Goal: Task Accomplishment & Management: Manage account settings

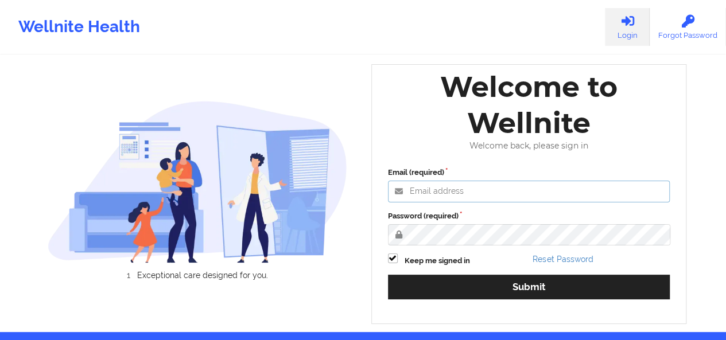
click at [421, 190] on input "Email (required)" at bounding box center [529, 192] width 282 height 22
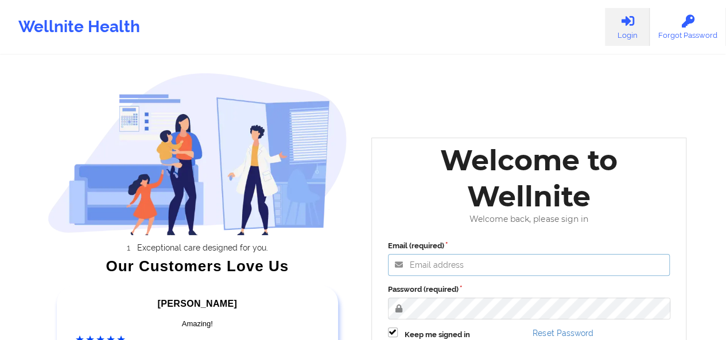
scroll to position [186, 0]
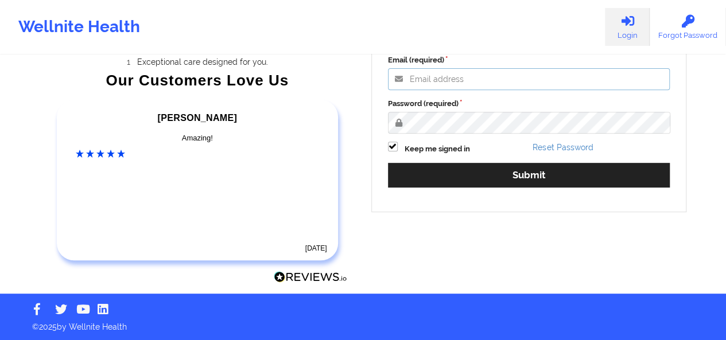
click at [475, 79] on input "Email (required)" at bounding box center [529, 79] width 282 height 22
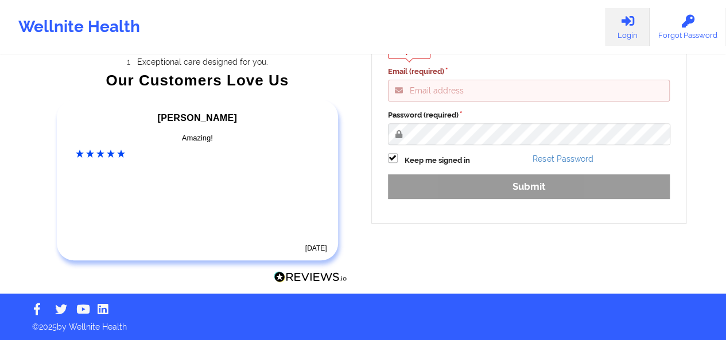
type input "[PERSON_NAME][EMAIL_ADDRESS][DOMAIN_NAME]"
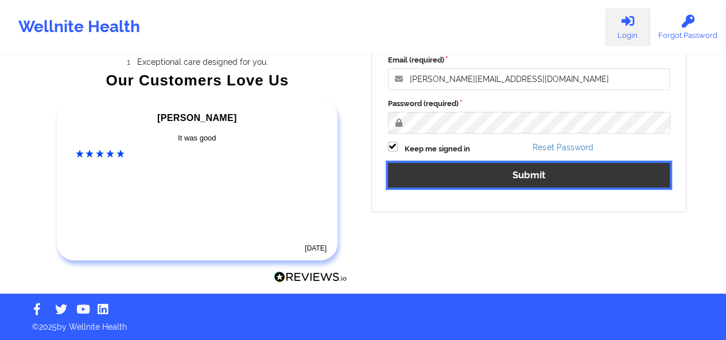
click at [496, 182] on button "Submit" at bounding box center [529, 175] width 282 height 25
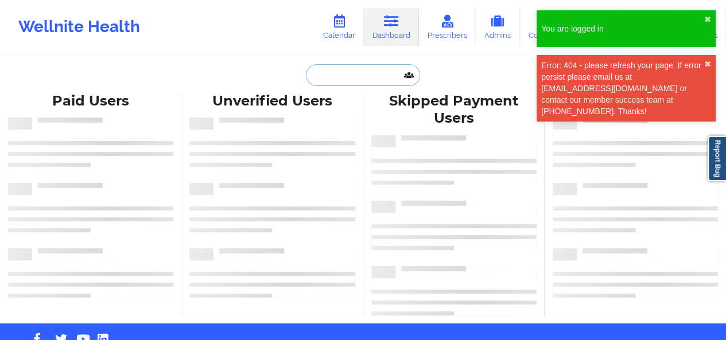
click at [317, 76] on input "text" at bounding box center [363, 75] width 114 height 22
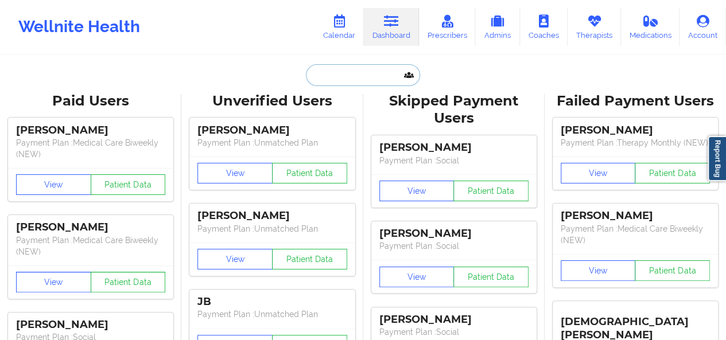
paste input "[PHONE_NUMBER]"
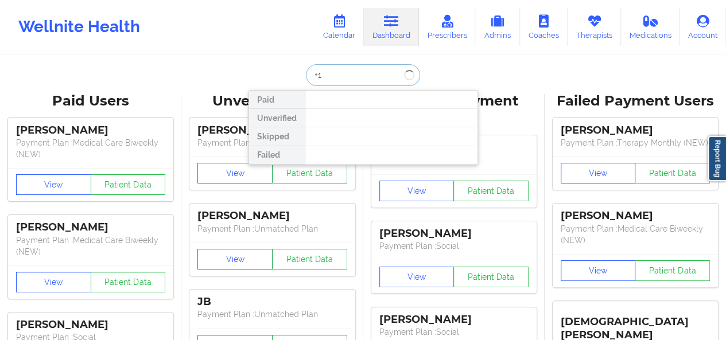
type input "+"
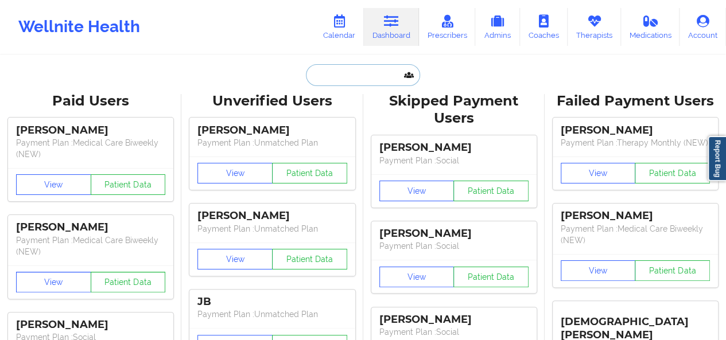
paste input "[EMAIL_ADDRESS][DOMAIN_NAME]"
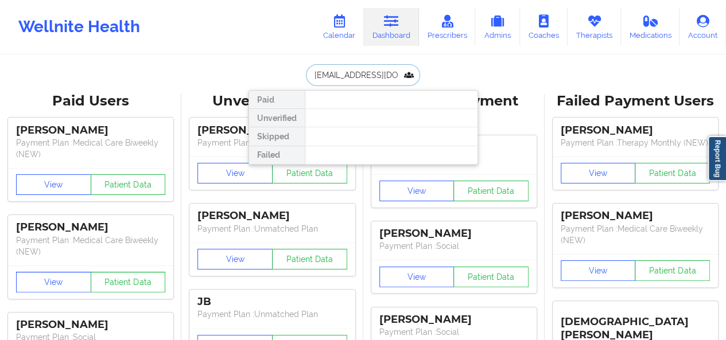
type input "[EMAIL_ADDRESS][DOMAIN_NAME]"
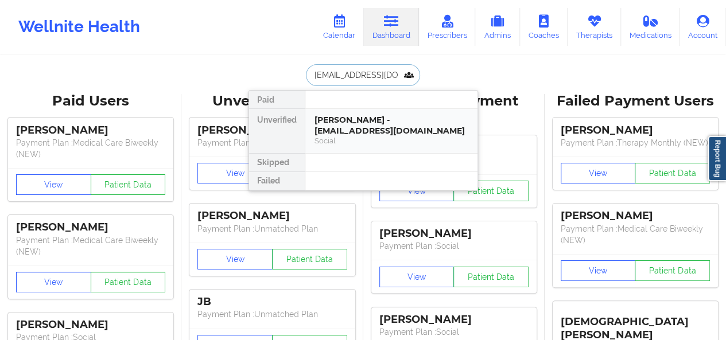
click at [340, 134] on div "[PERSON_NAME] - [EMAIL_ADDRESS][DOMAIN_NAME]" at bounding box center [391, 125] width 154 height 21
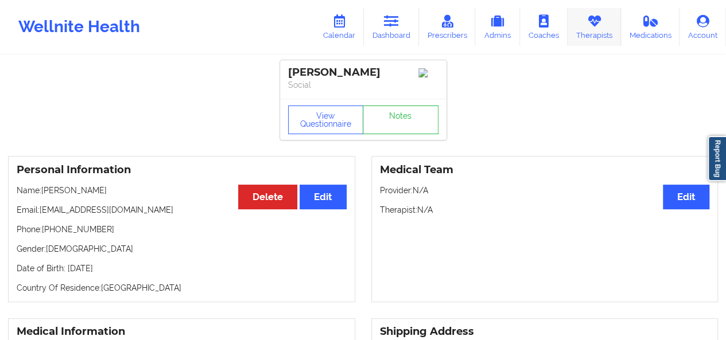
click at [581, 35] on link "Therapists" at bounding box center [593, 27] width 53 height 38
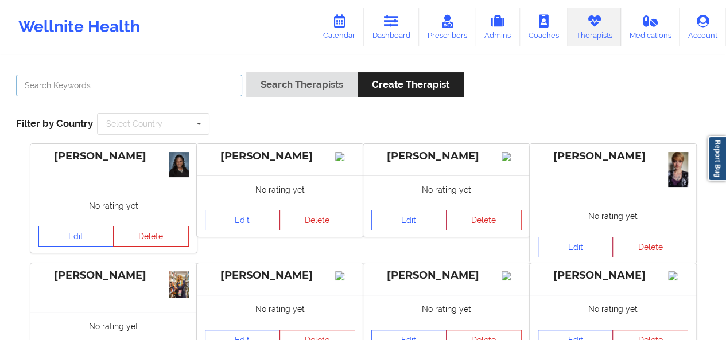
click at [149, 92] on input "text" at bounding box center [129, 86] width 226 height 22
type input "[PERSON_NAME]"
click at [246, 72] on button "Search Therapists" at bounding box center [301, 84] width 111 height 25
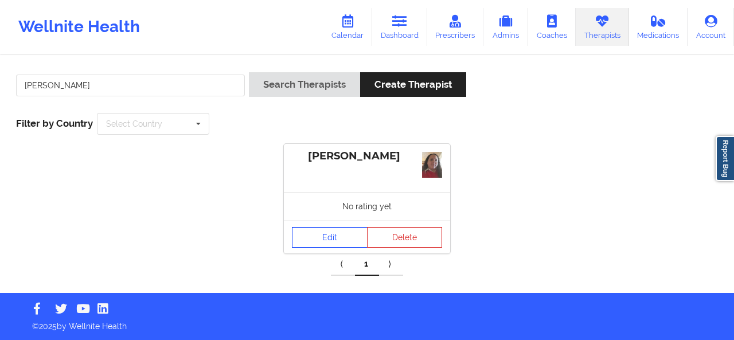
click at [344, 239] on link "Edit" at bounding box center [330, 237] width 76 height 21
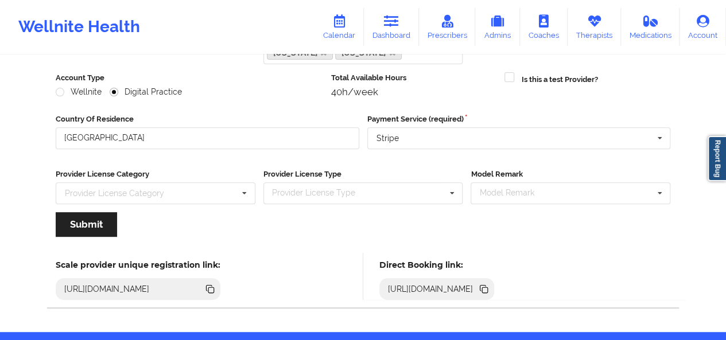
scroll to position [189, 0]
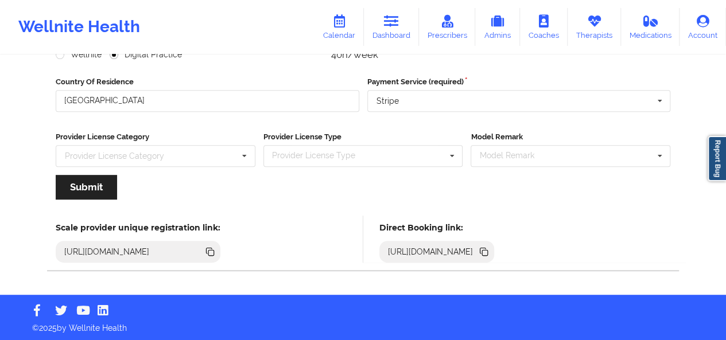
click at [488, 250] on icon at bounding box center [485, 253] width 6 height 6
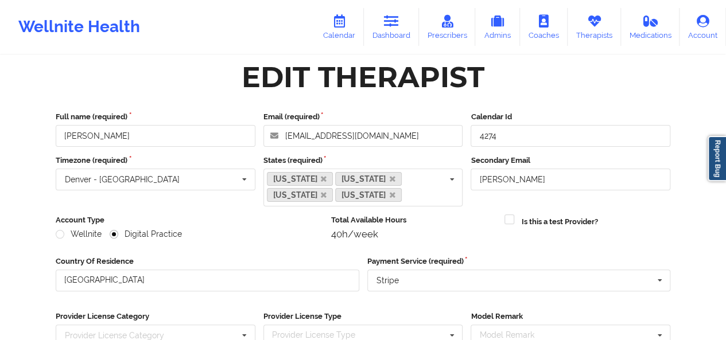
scroll to position [0, 0]
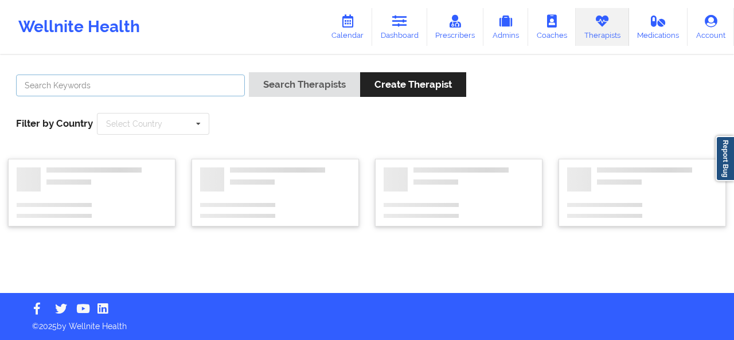
click at [173, 86] on input "text" at bounding box center [130, 86] width 229 height 22
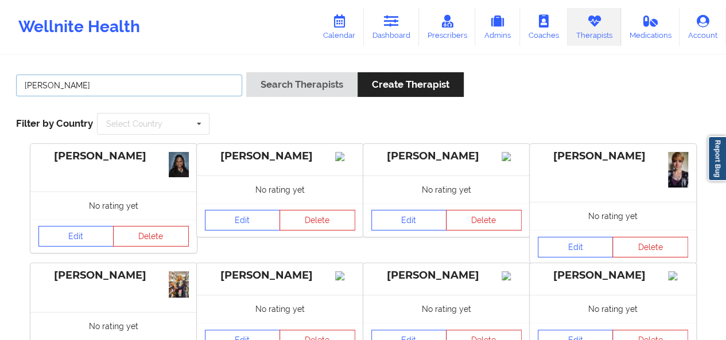
type input "[PERSON_NAME]"
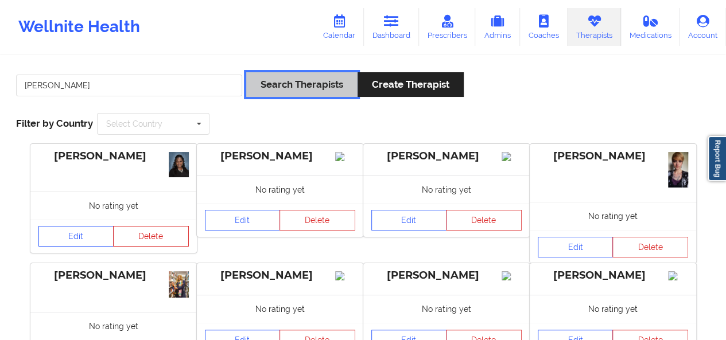
click at [318, 87] on button "Search Therapists" at bounding box center [301, 84] width 111 height 25
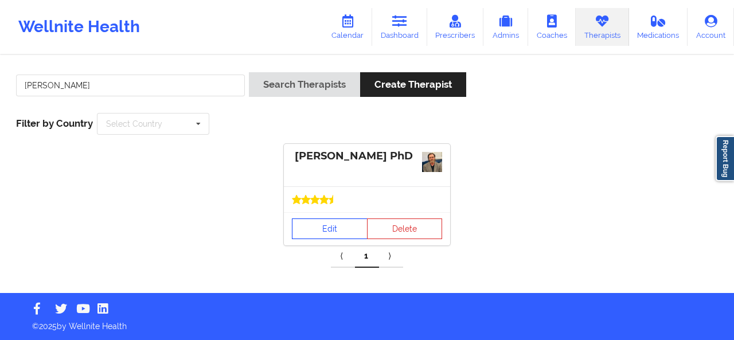
click at [324, 224] on link "Edit" at bounding box center [330, 229] width 76 height 21
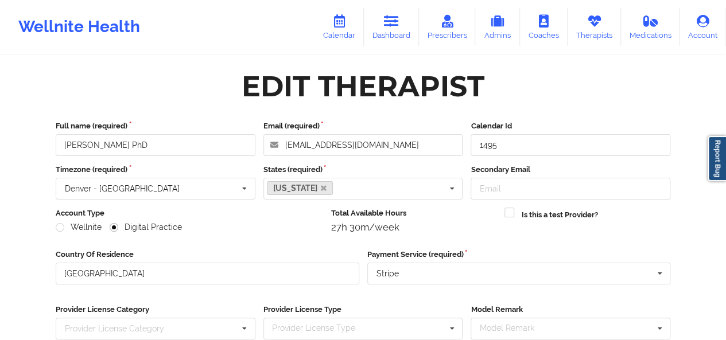
scroll to position [173, 0]
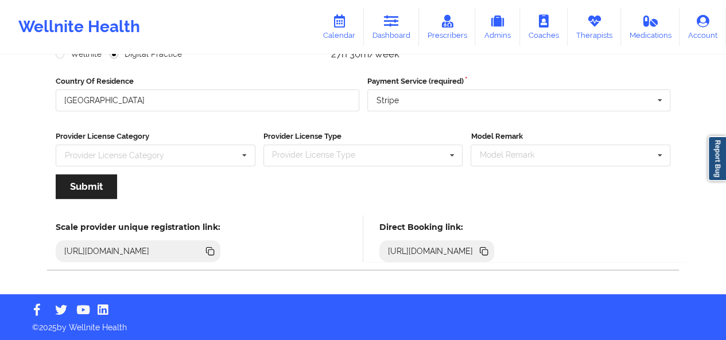
click at [488, 252] on icon at bounding box center [485, 253] width 6 height 6
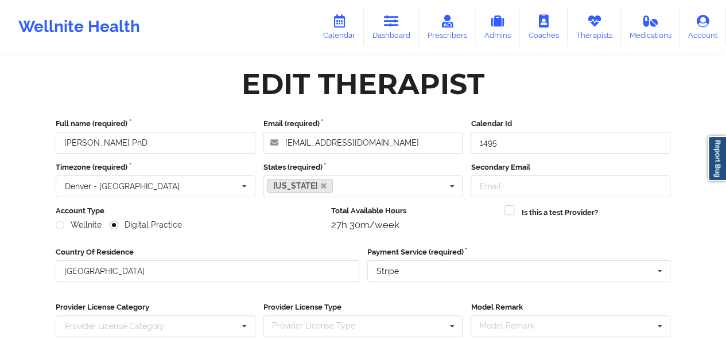
scroll to position [0, 0]
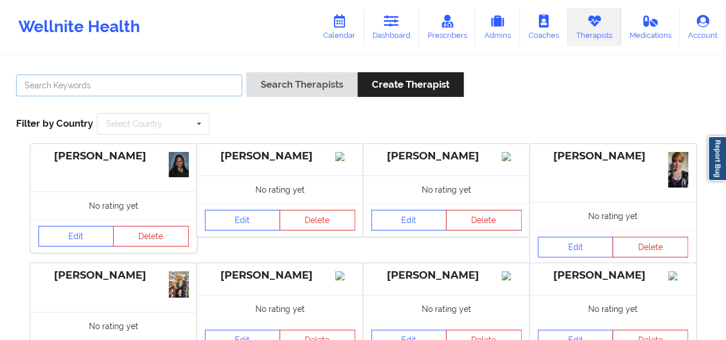
click at [153, 84] on input "text" at bounding box center [129, 86] width 226 height 22
paste input "[EMAIL_ADDRESS][DOMAIN_NAME]"
type input "[EMAIL_ADDRESS][DOMAIN_NAME]"
click at [404, 30] on link "Dashboard" at bounding box center [391, 27] width 55 height 38
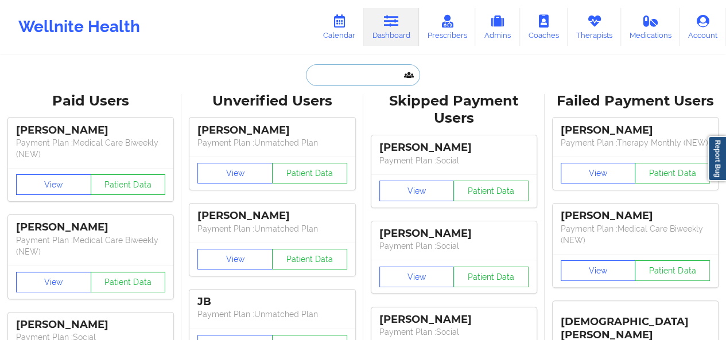
click at [324, 71] on input "text" at bounding box center [363, 75] width 114 height 22
paste input "[EMAIL_ADDRESS][DOMAIN_NAME]"
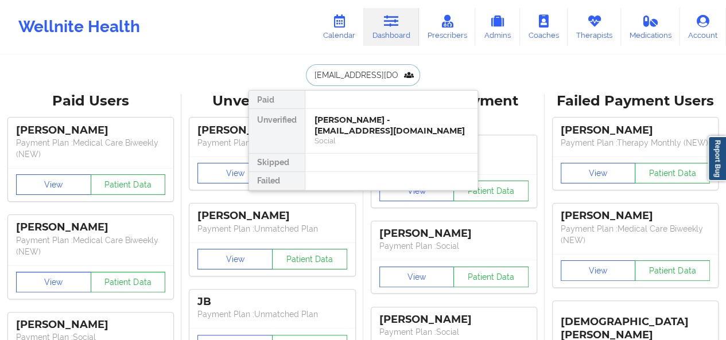
type input "[EMAIL_ADDRESS][DOMAIN_NAME]"
click at [352, 128] on div "[PERSON_NAME] - [EMAIL_ADDRESS][DOMAIN_NAME]" at bounding box center [391, 125] width 154 height 21
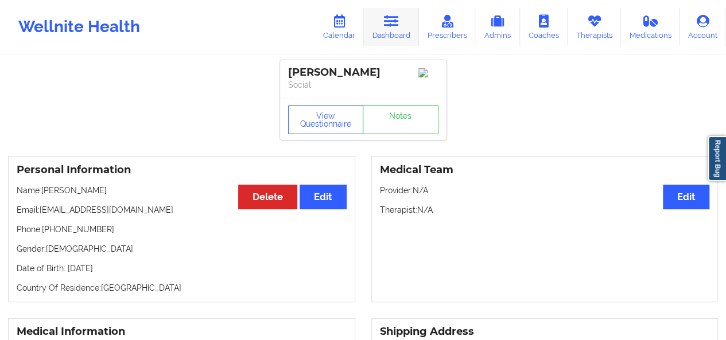
click at [396, 32] on link "Dashboard" at bounding box center [391, 27] width 55 height 38
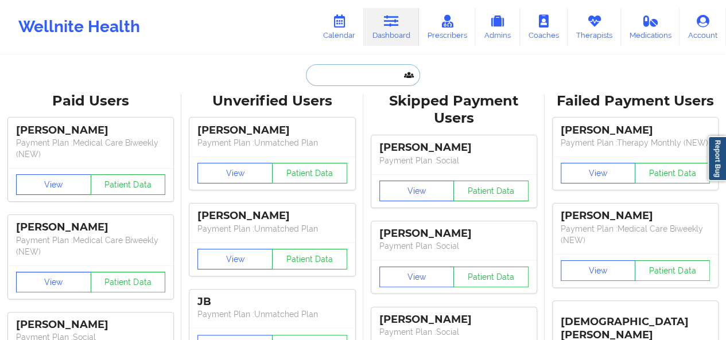
click at [342, 71] on input "text" at bounding box center [363, 75] width 114 height 22
paste input "[EMAIL_ADDRESS][DOMAIN_NAME]"
type input "[EMAIL_ADDRESS][DOMAIN_NAME]"
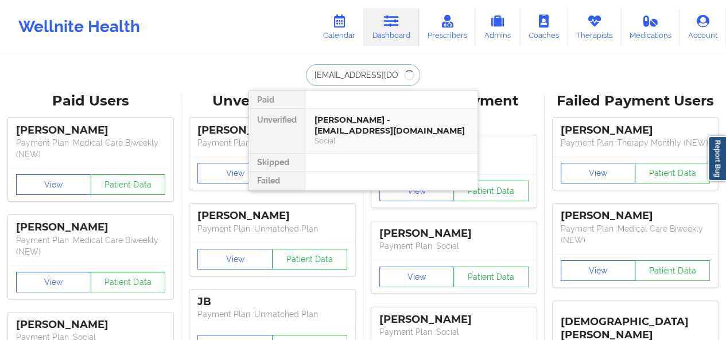
click at [352, 141] on div "Social" at bounding box center [391, 141] width 154 height 10
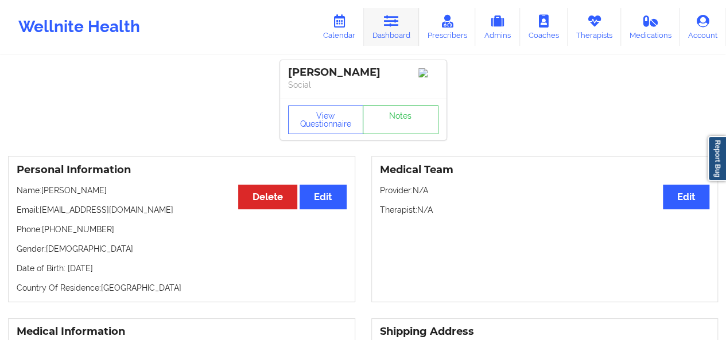
click at [391, 32] on link "Dashboard" at bounding box center [391, 27] width 55 height 38
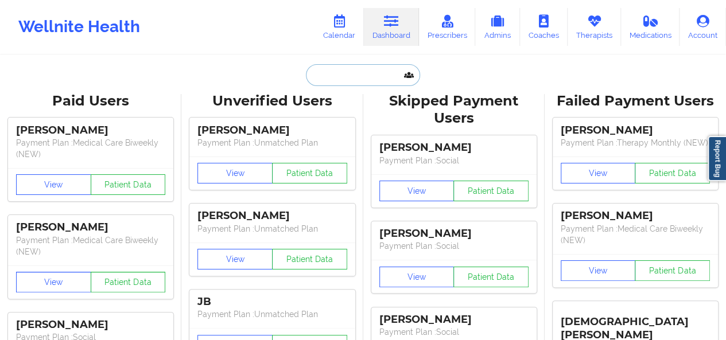
click at [329, 73] on input "text" at bounding box center [363, 75] width 114 height 22
paste input "[PHONE_NUMBER]"
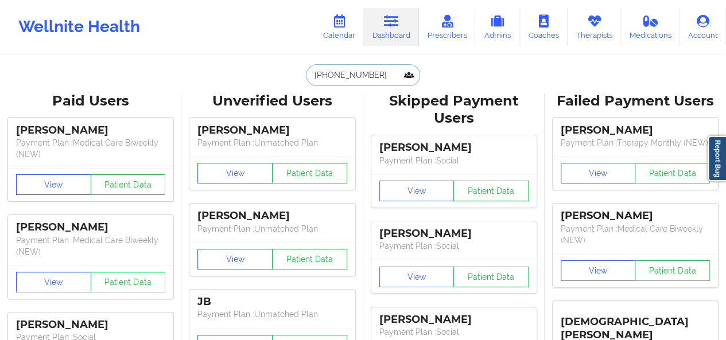
click at [354, 72] on input "[PHONE_NUMBER]" at bounding box center [363, 75] width 114 height 22
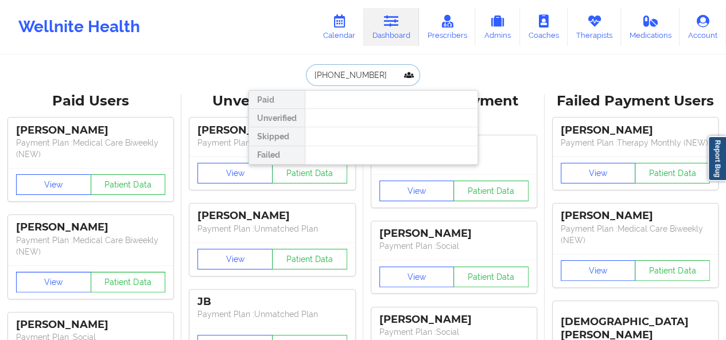
click at [354, 72] on input "[PHONE_NUMBER]" at bounding box center [363, 75] width 114 height 22
paste input "[EMAIL_ADDRESS][DOMAIN_NAME]"
type input "[EMAIL_ADDRESS][DOMAIN_NAME]"
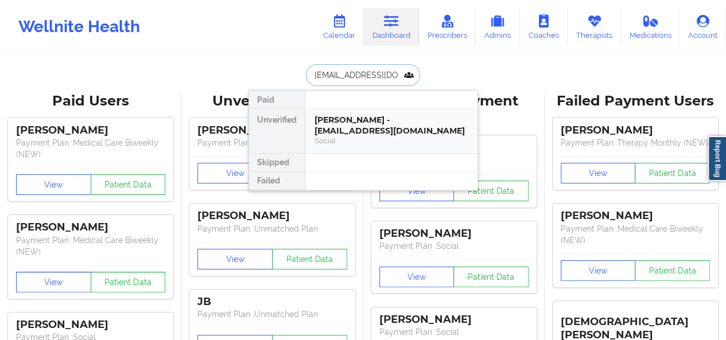
click at [346, 134] on div "[PERSON_NAME] - [EMAIL_ADDRESS][DOMAIN_NAME]" at bounding box center [391, 125] width 154 height 21
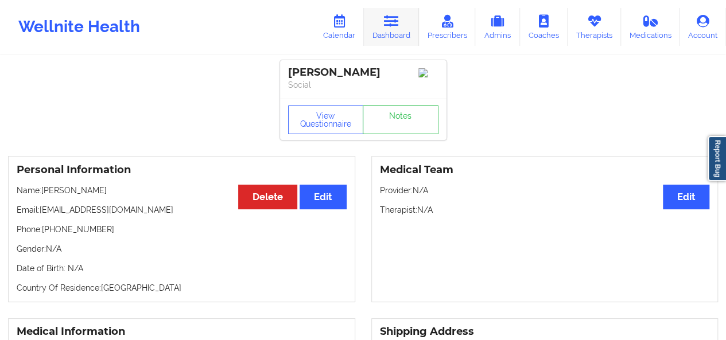
click at [384, 26] on link "Dashboard" at bounding box center [391, 27] width 55 height 38
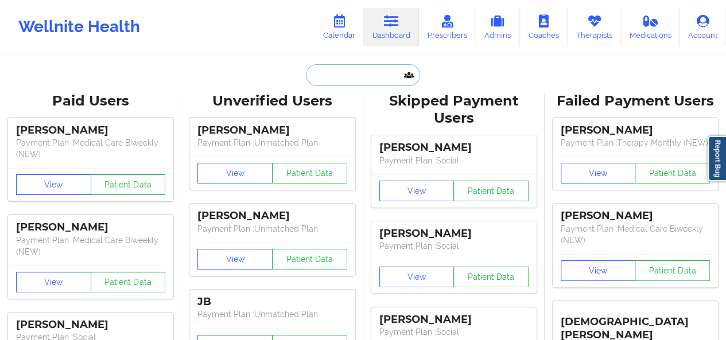
click at [326, 78] on input "text" at bounding box center [363, 75] width 114 height 22
paste input "[EMAIL_ADDRESS][DOMAIN_NAME]"
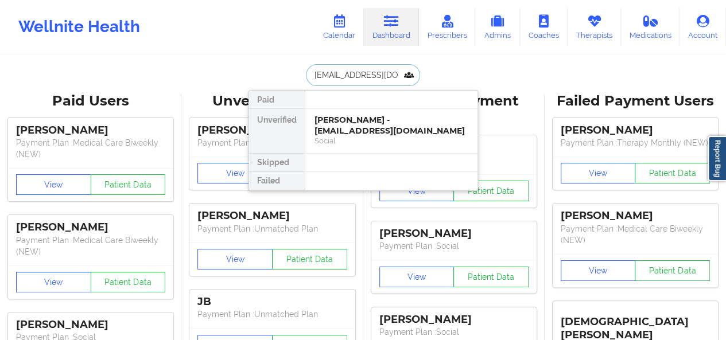
type input "[EMAIL_ADDRESS][DOMAIN_NAME]"
click at [381, 128] on div "[PERSON_NAME] - [PERSON_NAME][EMAIL_ADDRESS][DOMAIN_NAME]" at bounding box center [391, 125] width 154 height 21
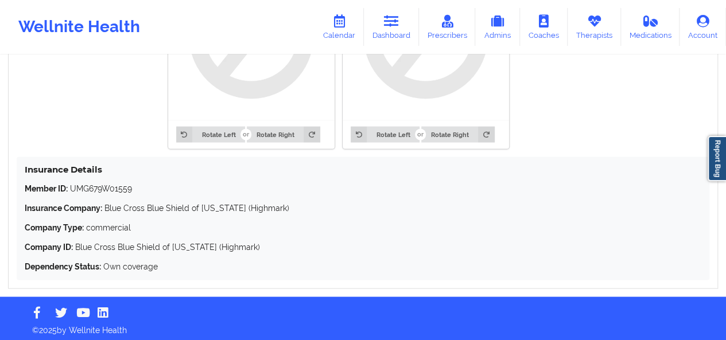
scroll to position [989, 0]
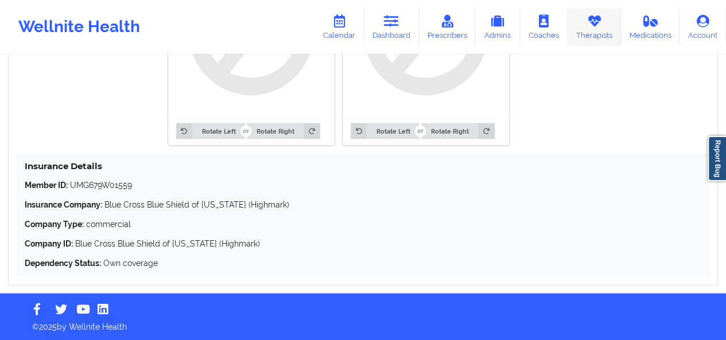
click at [591, 33] on link "Therapists" at bounding box center [593, 27] width 53 height 38
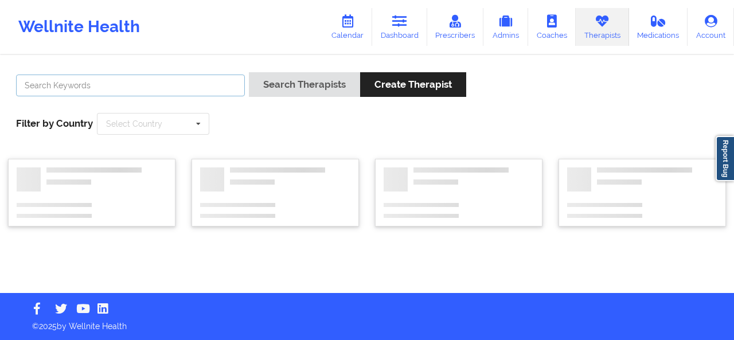
click at [161, 88] on input "text" at bounding box center [130, 86] width 229 height 22
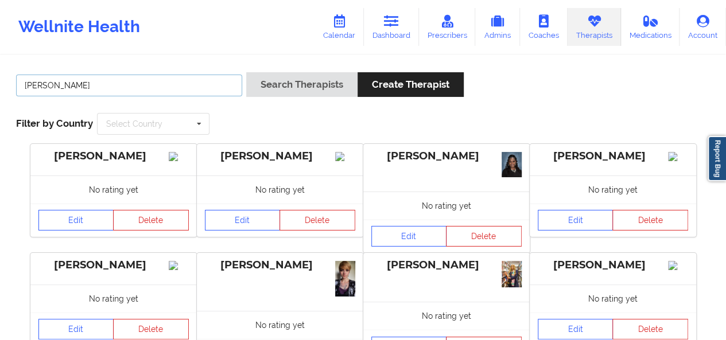
type input "[PERSON_NAME]"
click at [246, 72] on button "Search Therapists" at bounding box center [301, 84] width 111 height 25
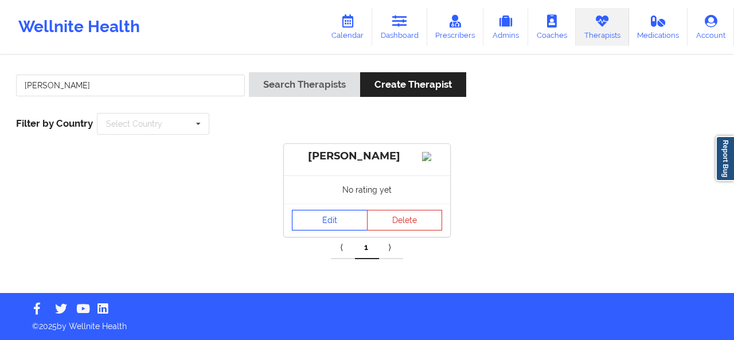
click at [336, 229] on link "Edit" at bounding box center [330, 220] width 76 height 21
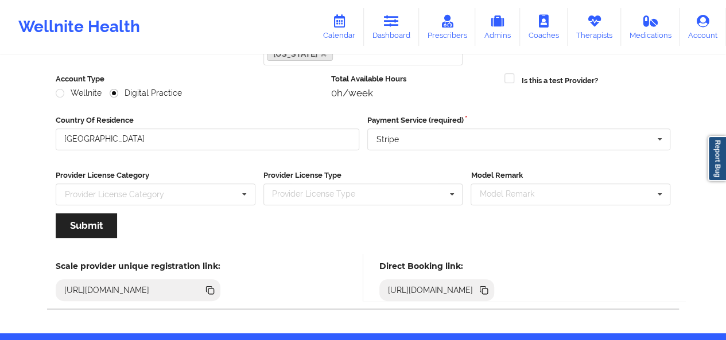
scroll to position [189, 0]
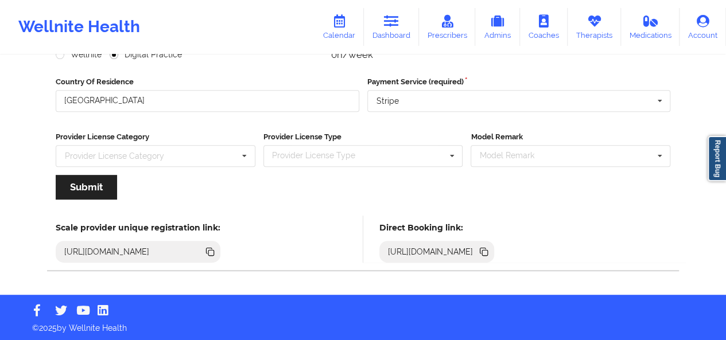
click at [488, 250] on icon at bounding box center [485, 253] width 6 height 6
click at [488, 252] on icon at bounding box center [485, 253] width 6 height 6
click at [397, 34] on link "Dashboard" at bounding box center [391, 27] width 55 height 38
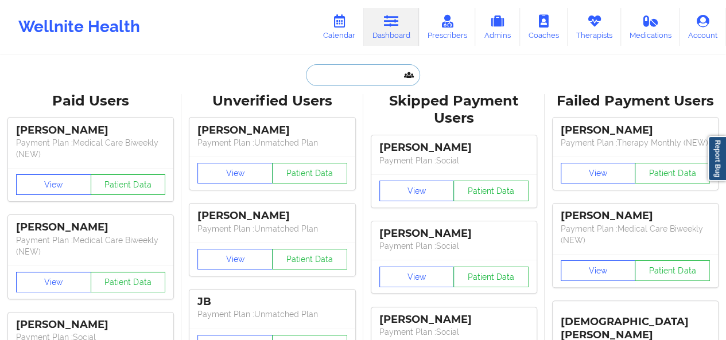
click at [320, 81] on input "text" at bounding box center [363, 75] width 114 height 22
paste input "[PHONE_NUMBER]"
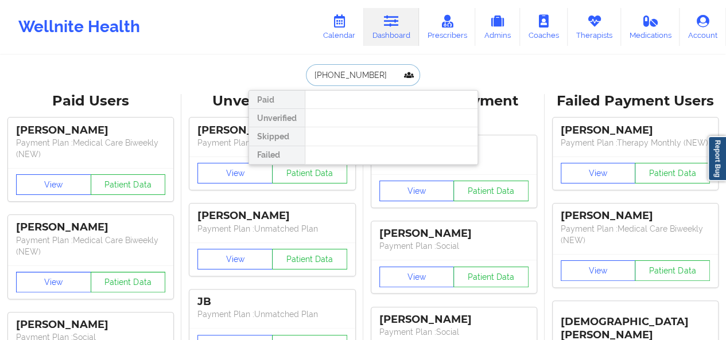
click at [338, 71] on input "[PHONE_NUMBER]" at bounding box center [363, 75] width 114 height 22
paste input "[EMAIL_ADDRESS][DOMAIN_NAME]"
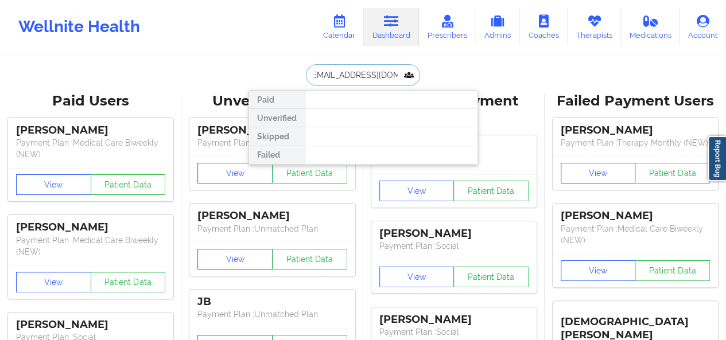
type input "[EMAIL_ADDRESS][DOMAIN_NAME]"
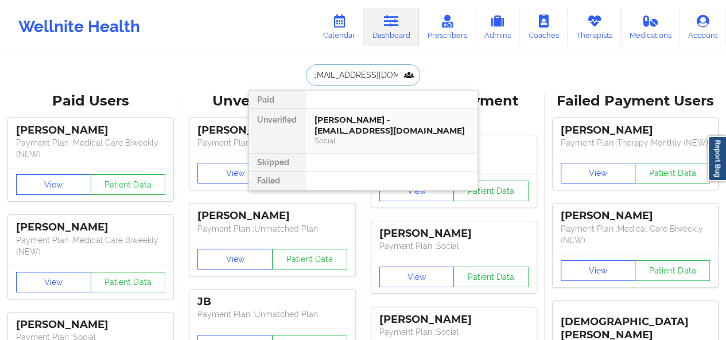
click at [355, 130] on div "[PERSON_NAME] - [EMAIL_ADDRESS][DOMAIN_NAME]" at bounding box center [391, 125] width 154 height 21
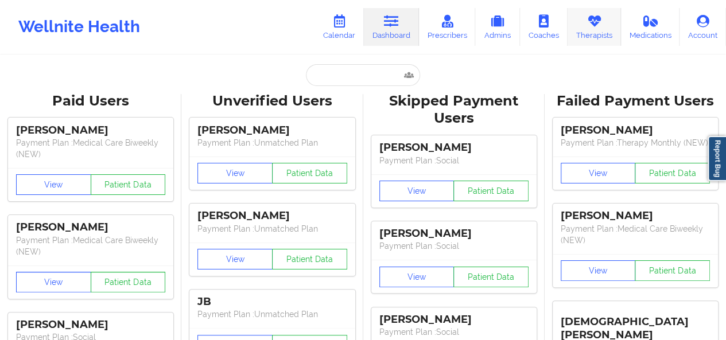
click at [599, 26] on icon at bounding box center [593, 21] width 15 height 13
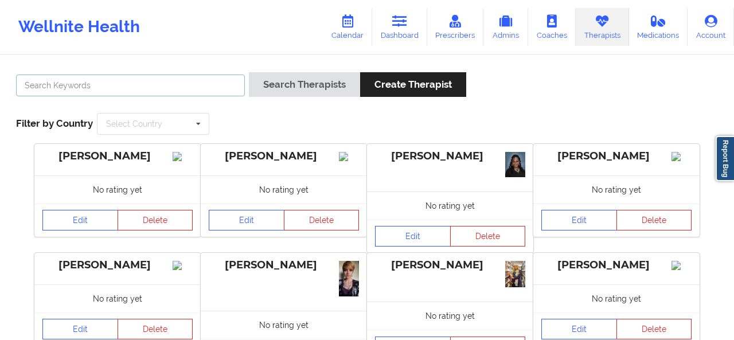
click at [138, 89] on input "text" at bounding box center [130, 86] width 229 height 22
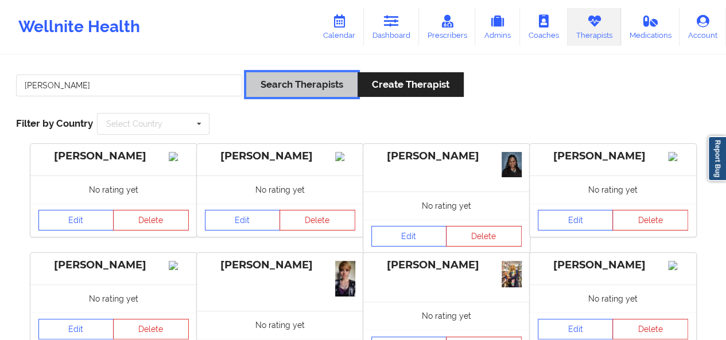
click at [312, 82] on button "Search Therapists" at bounding box center [301, 84] width 111 height 25
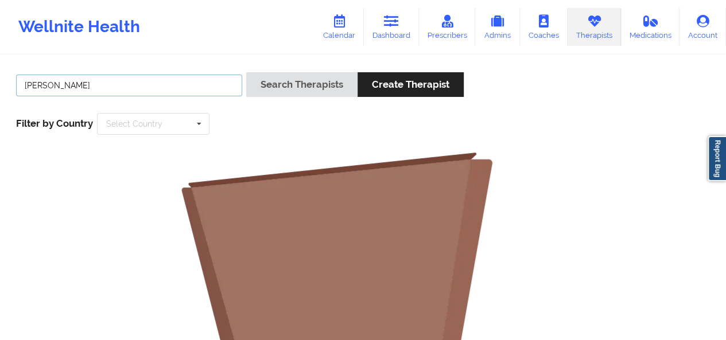
click at [122, 84] on input "[PERSON_NAME]" at bounding box center [129, 86] width 226 height 22
type input "[PERSON_NAME]"
click at [246, 72] on button "Search Therapists" at bounding box center [301, 84] width 111 height 25
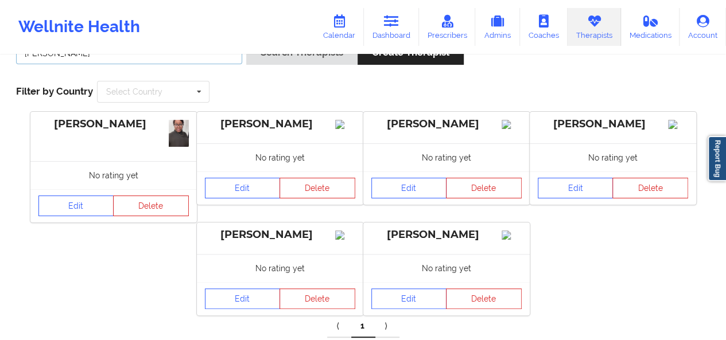
scroll to position [94, 0]
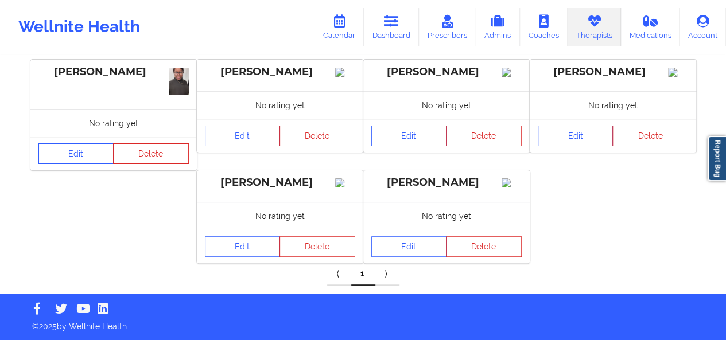
click at [417, 258] on div "Edit Delete" at bounding box center [446, 246] width 166 height 33
click at [411, 250] on link "Edit" at bounding box center [409, 246] width 76 height 21
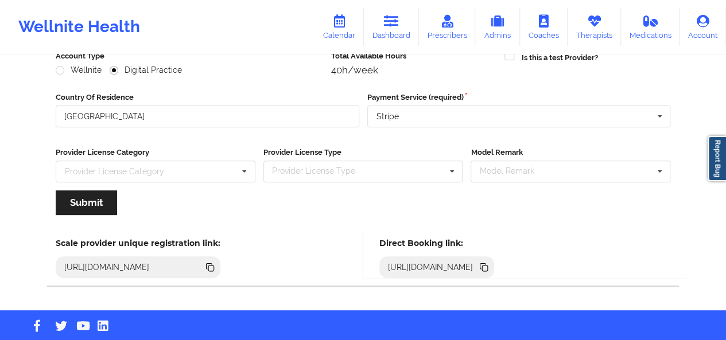
scroll to position [173, 0]
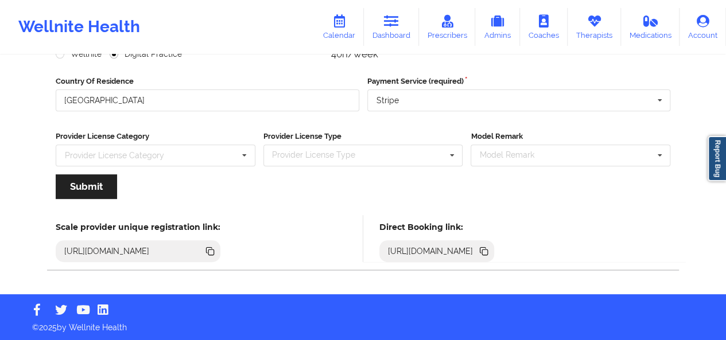
click at [490, 254] on icon at bounding box center [483, 251] width 13 height 13
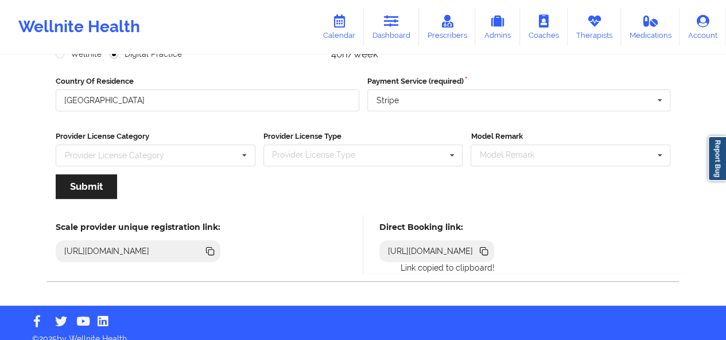
click at [488, 251] on icon at bounding box center [485, 253] width 6 height 6
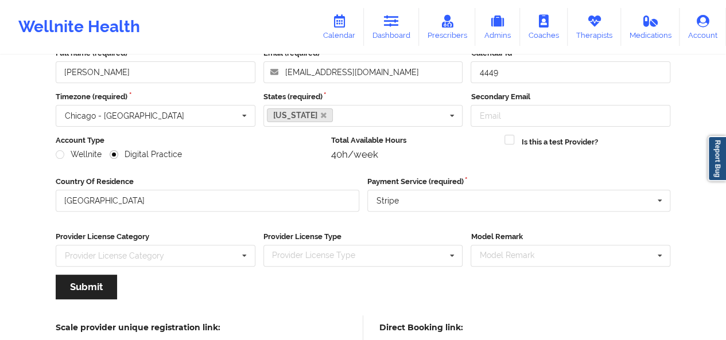
scroll to position [0, 0]
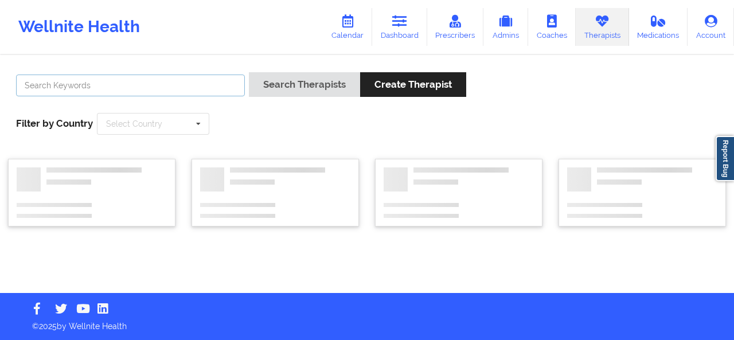
click at [167, 77] on input "text" at bounding box center [130, 86] width 229 height 22
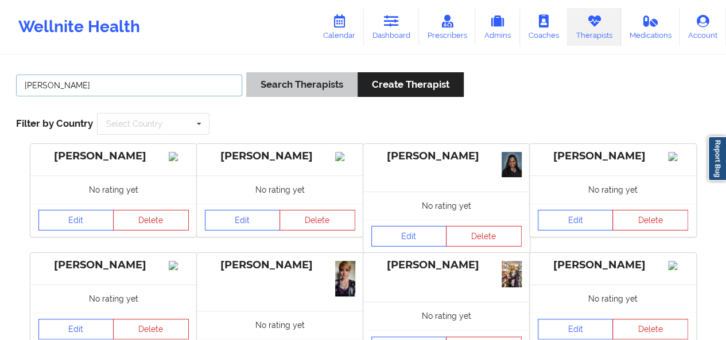
type input "[PERSON_NAME]"
click at [330, 81] on button "Search Therapists" at bounding box center [301, 84] width 111 height 25
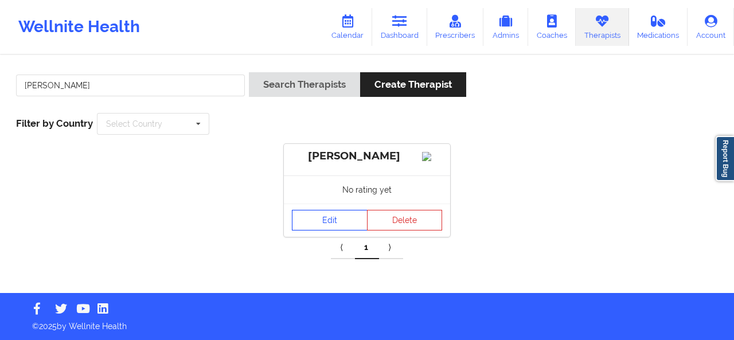
click at [333, 231] on link "Edit" at bounding box center [330, 220] width 76 height 21
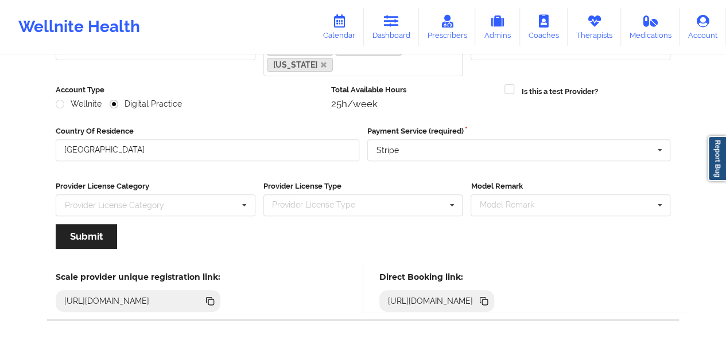
scroll to position [189, 0]
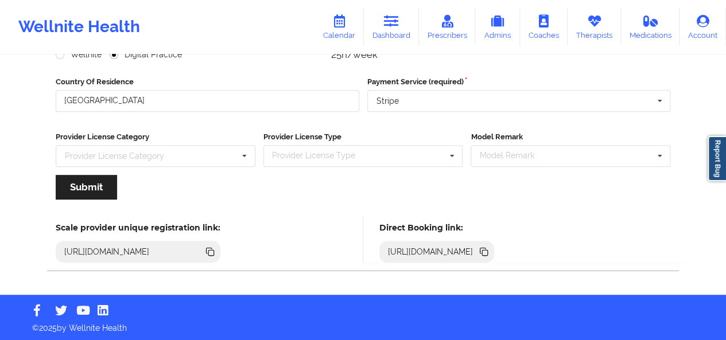
click at [488, 250] on icon at bounding box center [485, 253] width 6 height 6
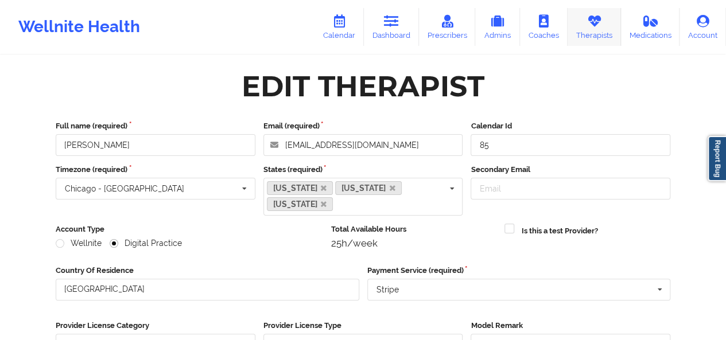
click at [595, 33] on link "Therapists" at bounding box center [593, 27] width 53 height 38
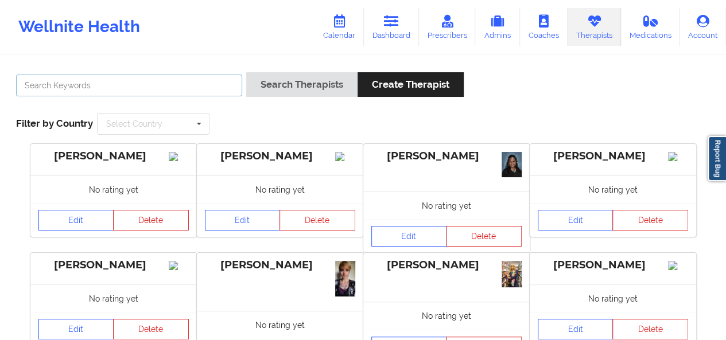
click at [134, 81] on input "text" at bounding box center [129, 86] width 226 height 22
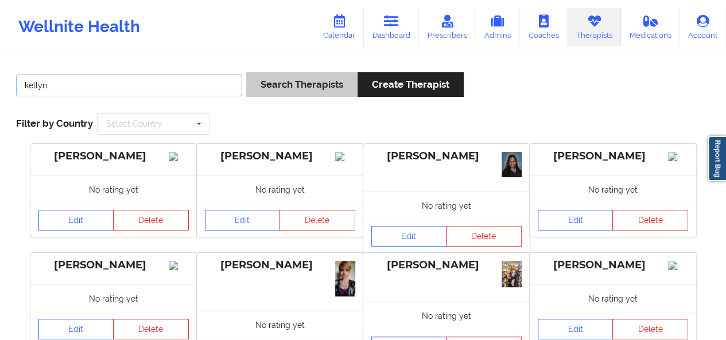
type input "kellyn"
click at [273, 88] on button "Search Therapists" at bounding box center [301, 84] width 111 height 25
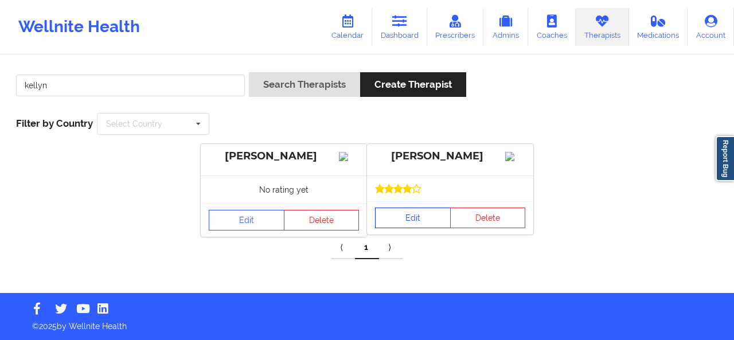
click at [419, 228] on link "Edit" at bounding box center [413, 218] width 76 height 21
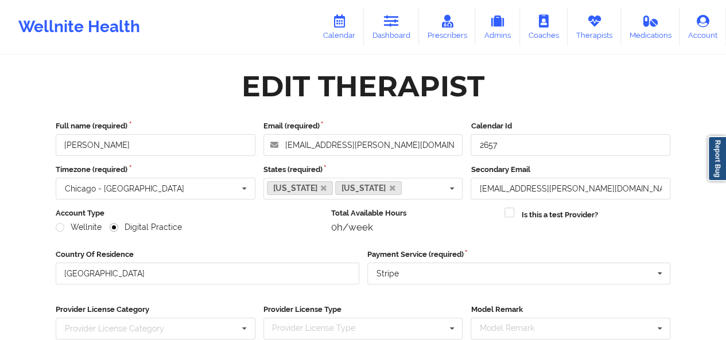
scroll to position [173, 0]
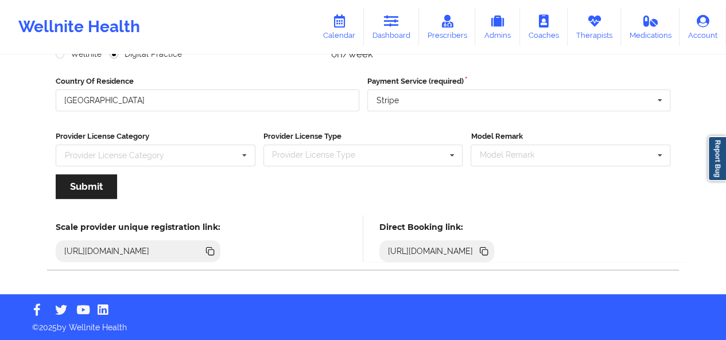
click at [488, 250] on icon at bounding box center [485, 253] width 6 height 6
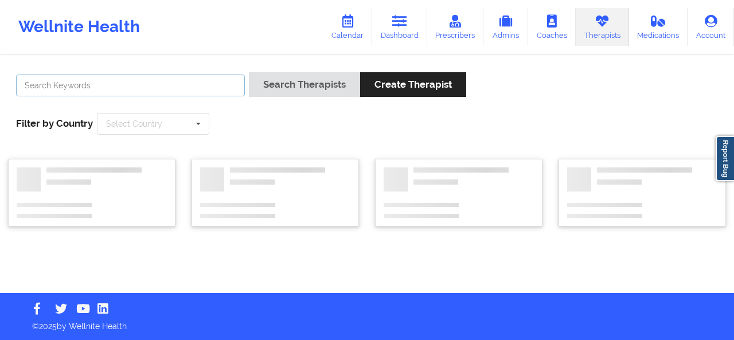
click at [122, 91] on input "text" at bounding box center [130, 86] width 229 height 22
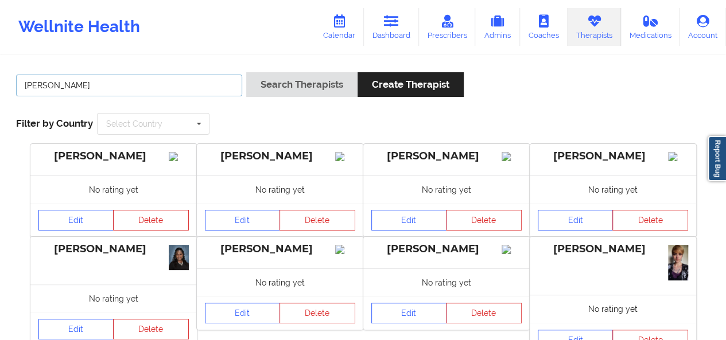
type input "[PERSON_NAME]"
click at [246, 72] on button "Search Therapists" at bounding box center [301, 84] width 111 height 25
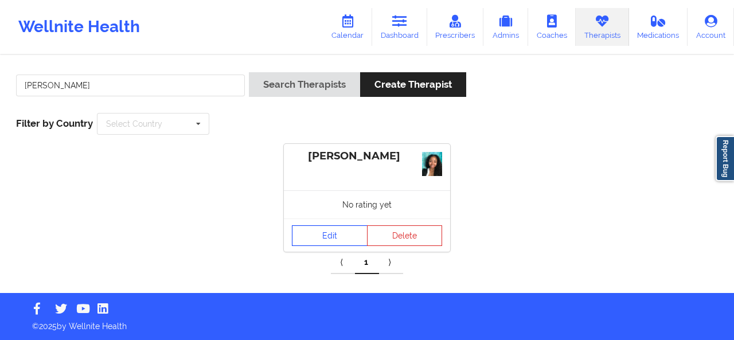
click at [333, 225] on link "Edit" at bounding box center [330, 235] width 76 height 21
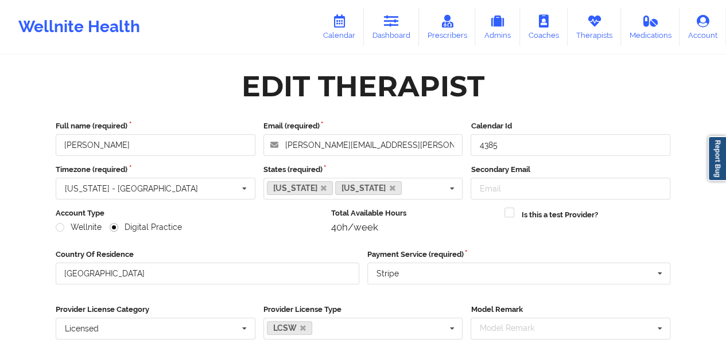
scroll to position [173, 0]
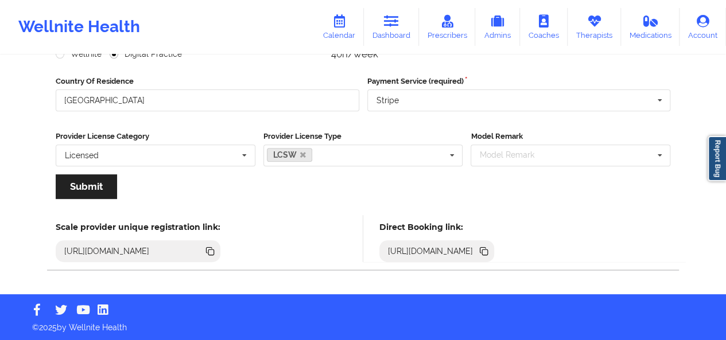
click at [488, 253] on icon at bounding box center [485, 253] width 6 height 6
